Goal: Task Accomplishment & Management: Use online tool/utility

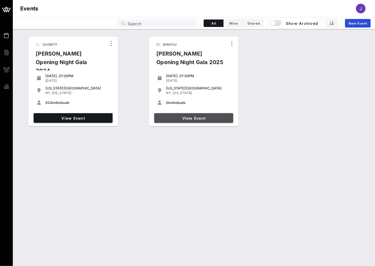
click at [191, 121] on link "View Event" at bounding box center [193, 118] width 79 height 10
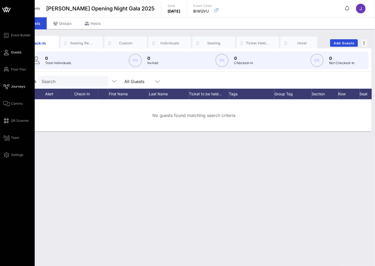
click at [10, 86] on link "Journeys" at bounding box center [14, 86] width 22 height 6
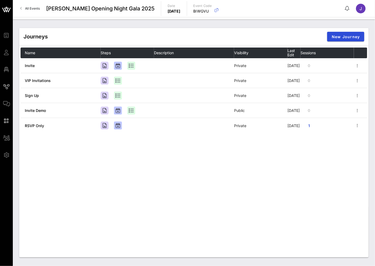
click at [184, 211] on div "Journeys New Journey Name Steps Description Visibility Last Edit Sessions Invit…" at bounding box center [193, 142] width 349 height 229
